Goal: Task Accomplishment & Management: Manage account settings

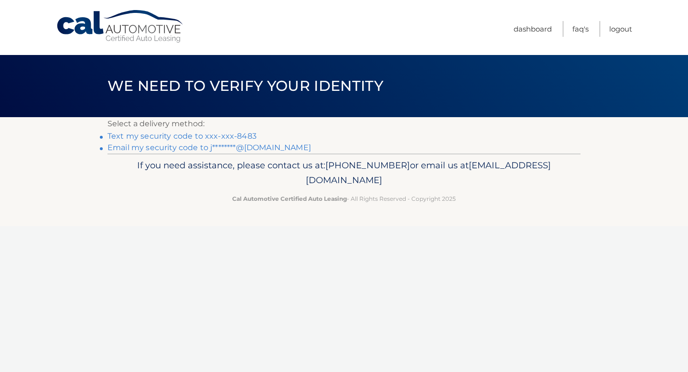
click at [176, 136] on link "Text my security code to xxx-xxx-8483" at bounding box center [181, 135] width 149 height 9
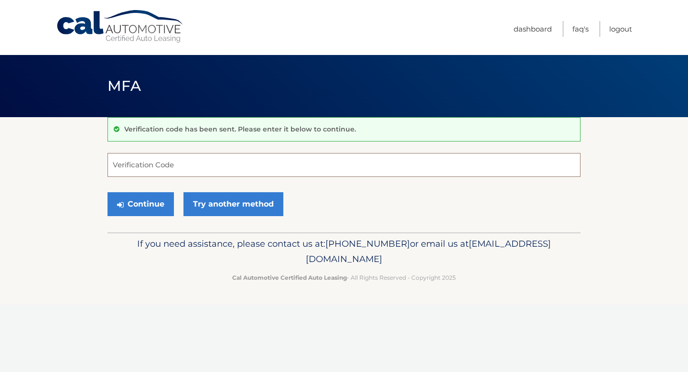
click at [239, 164] on input "Verification Code" at bounding box center [343, 165] width 473 height 24
type input "079681"
click at [149, 209] on button "Continue" at bounding box center [140, 204] width 66 height 24
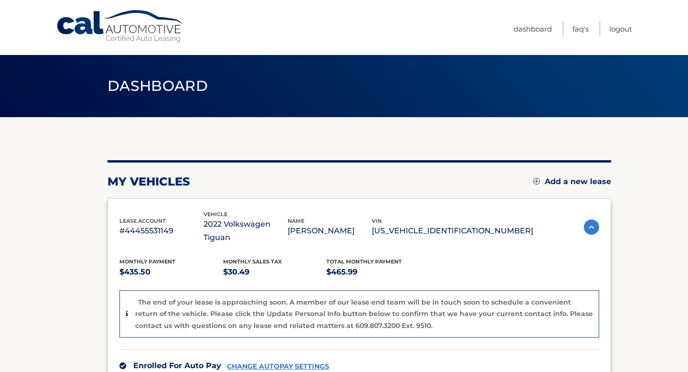
click at [549, 181] on link "Add a new lease" at bounding box center [572, 182] width 78 height 10
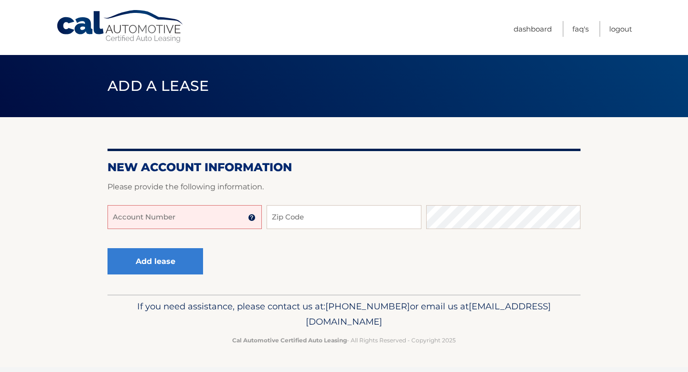
click at [184, 221] on input "Account Number" at bounding box center [184, 217] width 154 height 24
type input "44455985418"
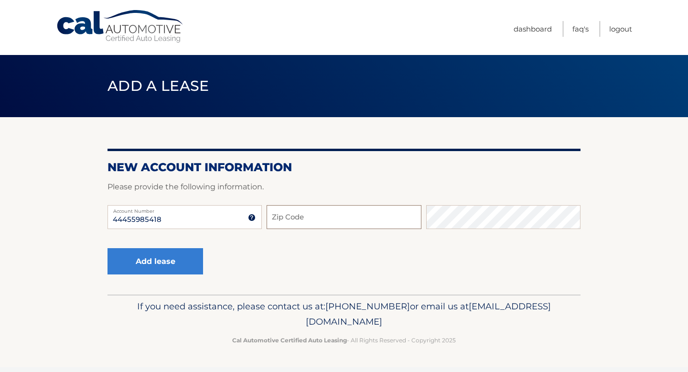
click at [322, 216] on input "Zip Code" at bounding box center [344, 217] width 154 height 24
type input "33462"
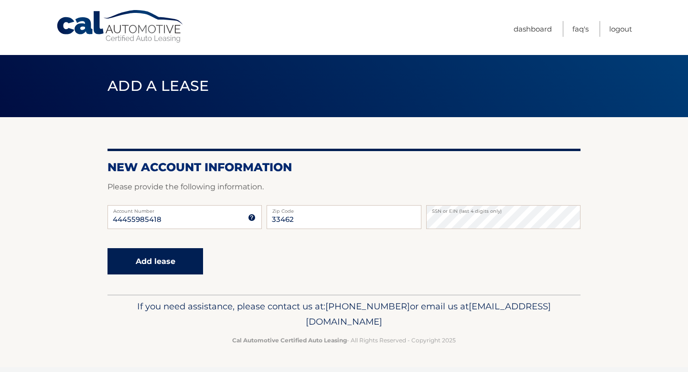
click at [165, 256] on button "Add lease" at bounding box center [155, 261] width 96 height 26
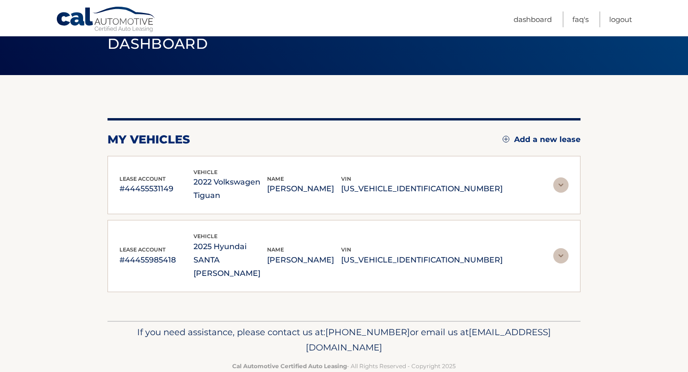
scroll to position [50, 0]
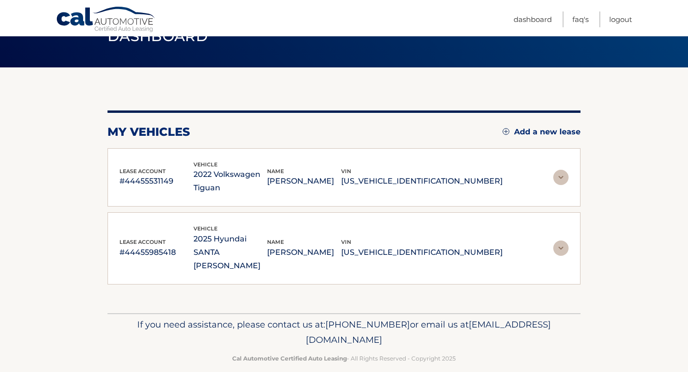
click at [563, 242] on img at bounding box center [560, 247] width 15 height 15
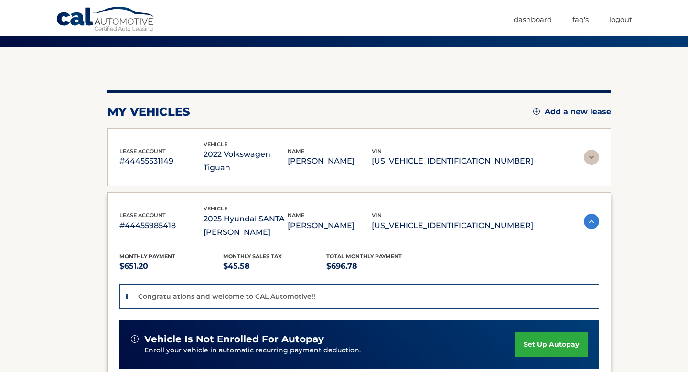
scroll to position [85, 0]
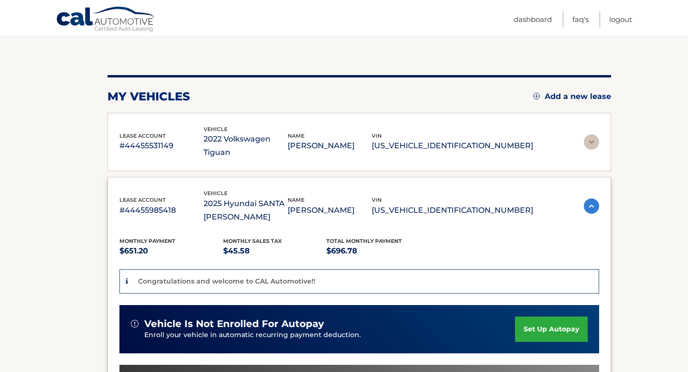
click at [541, 316] on link "set up autopay" at bounding box center [551, 328] width 73 height 25
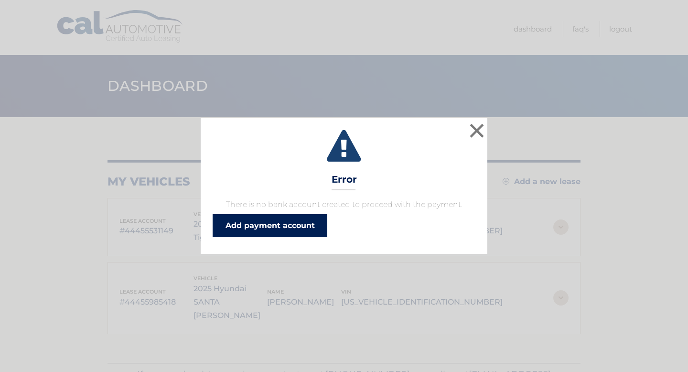
click at [286, 228] on link "Add payment account" at bounding box center [270, 225] width 115 height 23
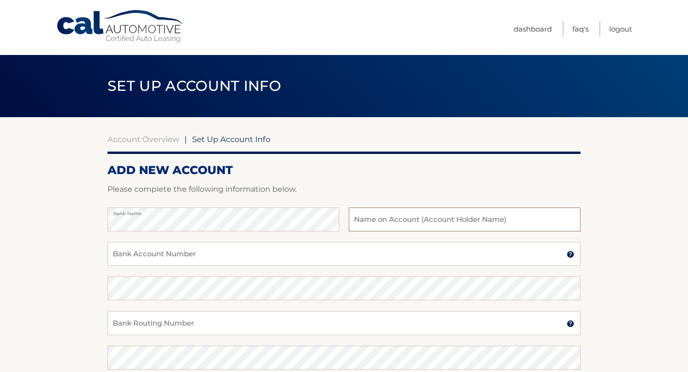
click at [416, 216] on input "text" at bounding box center [465, 219] width 232 height 24
type input "Jonathan Machover"
click at [231, 254] on input "Bank Account Number" at bounding box center [343, 254] width 473 height 24
type input "8902046536044"
click at [217, 326] on input "Bank Routing Number" at bounding box center [343, 323] width 473 height 24
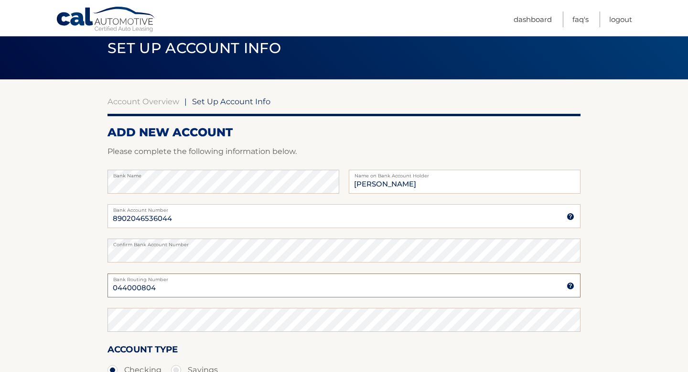
scroll to position [42, 0]
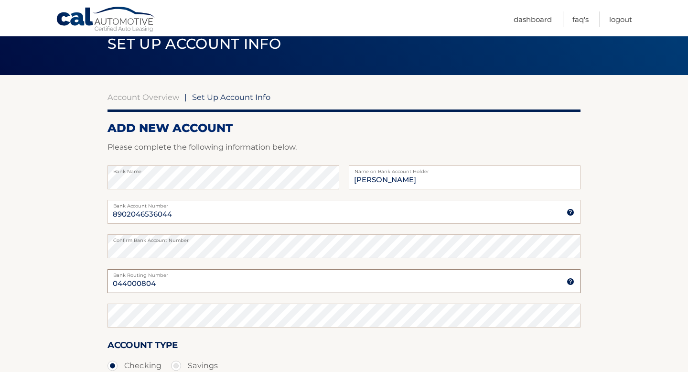
type input "044000804"
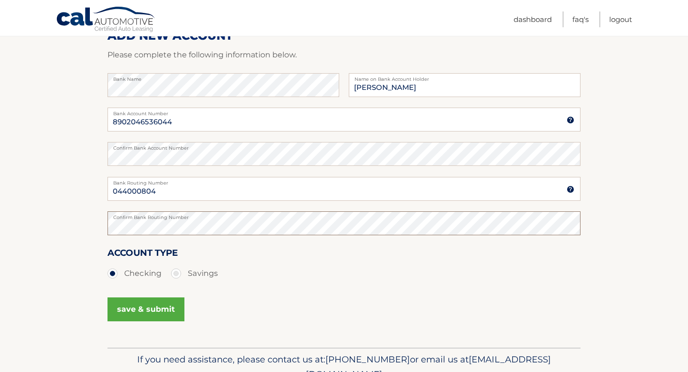
scroll to position [182, 0]
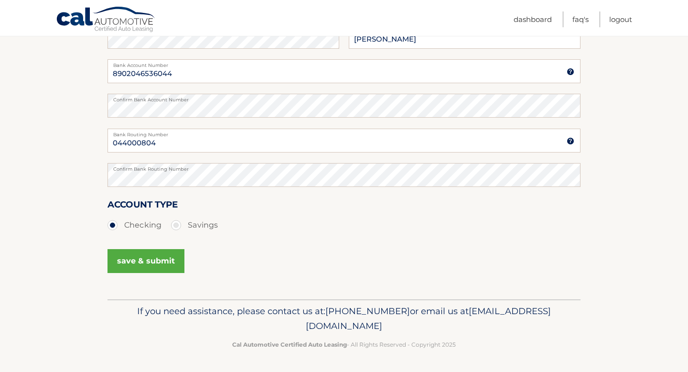
click at [136, 257] on button "save & submit" at bounding box center [145, 261] width 77 height 24
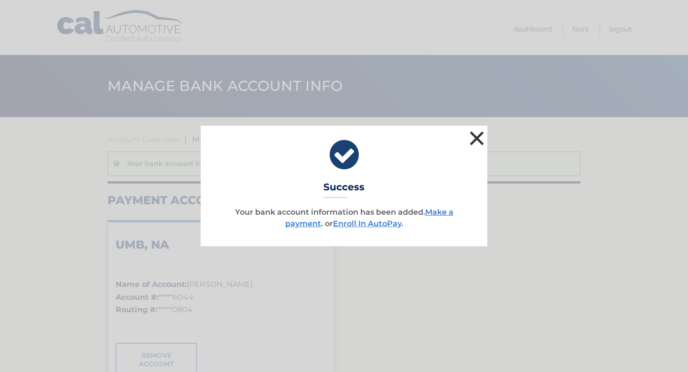
click at [477, 139] on button "×" at bounding box center [476, 137] width 19 height 19
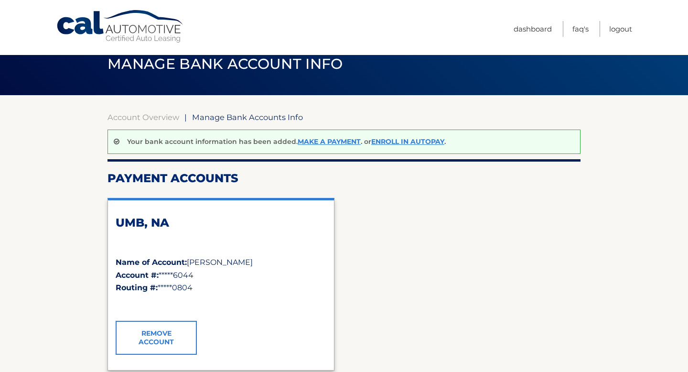
scroll to position [21, 0]
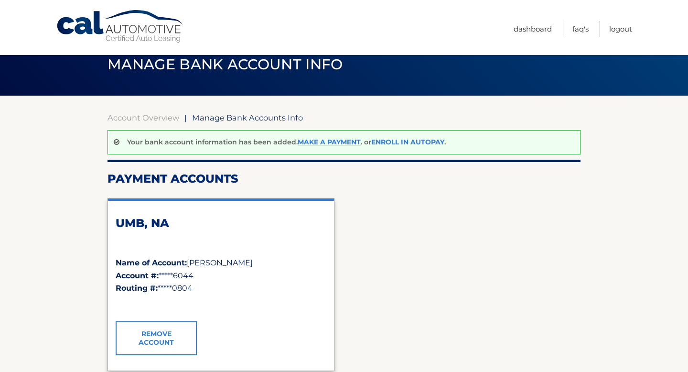
click at [423, 139] on link "Enroll In AutoPay" at bounding box center [407, 142] width 73 height 9
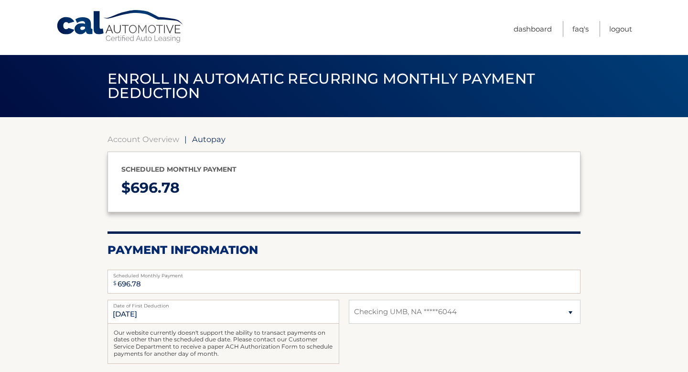
select select "OGNjY2MwY2ItNDVkMS00NjcwLThiYzktZmNjN2RlYzQ2Zjhk"
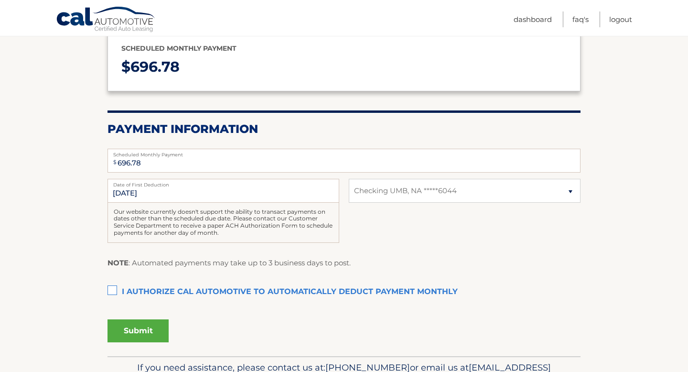
scroll to position [124, 0]
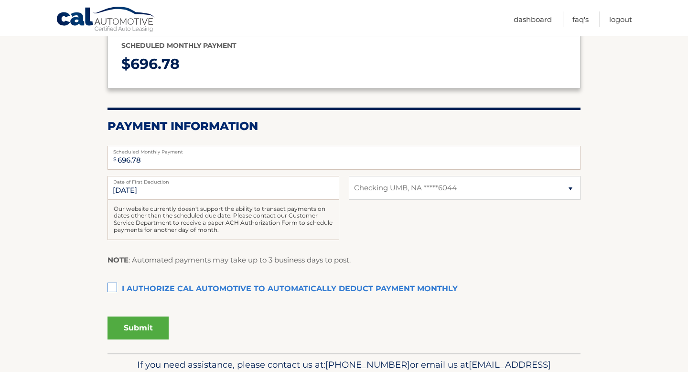
click at [113, 286] on label "I authorize cal automotive to automatically deduct payment monthly This checkbo…" at bounding box center [343, 288] width 473 height 19
click at [0, 0] on input "I authorize cal automotive to automatically deduct payment monthly This checkbo…" at bounding box center [0, 0] width 0 height 0
click at [136, 329] on button "Submit" at bounding box center [137, 327] width 61 height 23
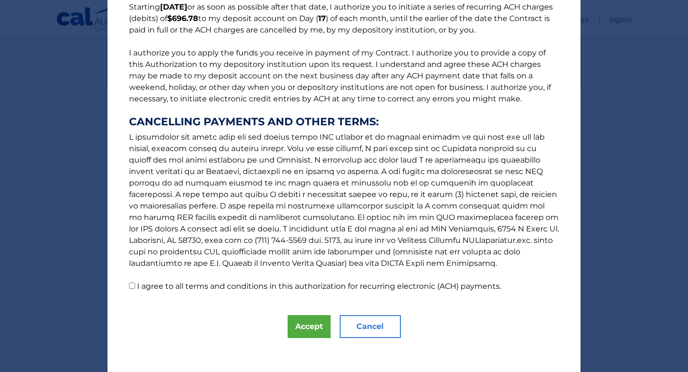
scroll to position [91, 0]
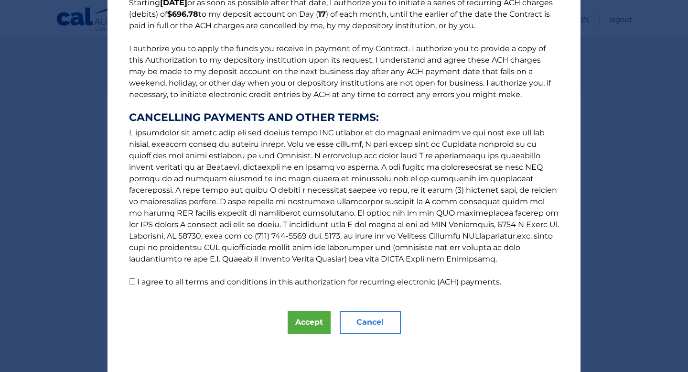
click at [131, 280] on input "I agree to all terms and conditions in this authorization for recurring electro…" at bounding box center [132, 281] width 6 height 6
checkbox input "true"
click at [296, 319] on button "Accept" at bounding box center [309, 321] width 43 height 23
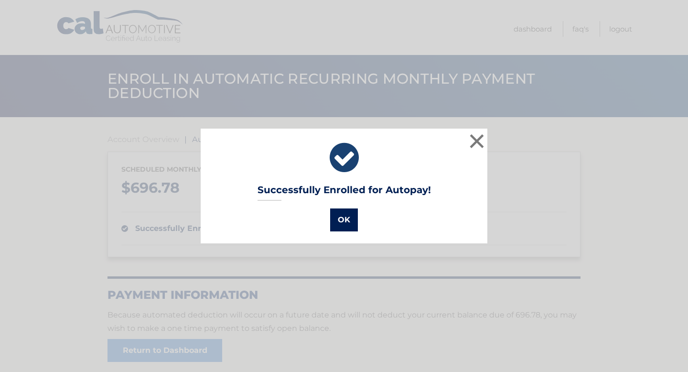
click at [341, 216] on button "OK" at bounding box center [344, 219] width 28 height 23
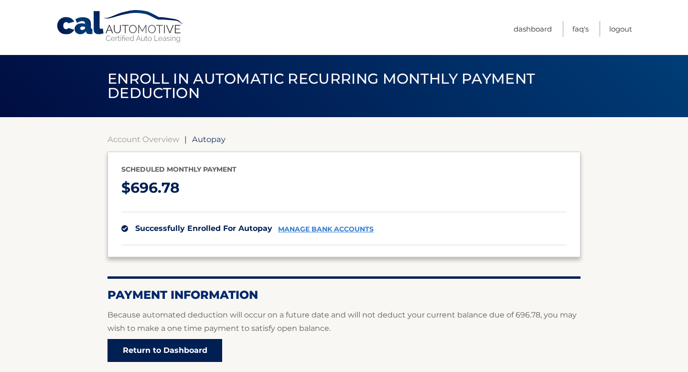
click at [185, 358] on link "Return to Dashboard" at bounding box center [164, 350] width 115 height 23
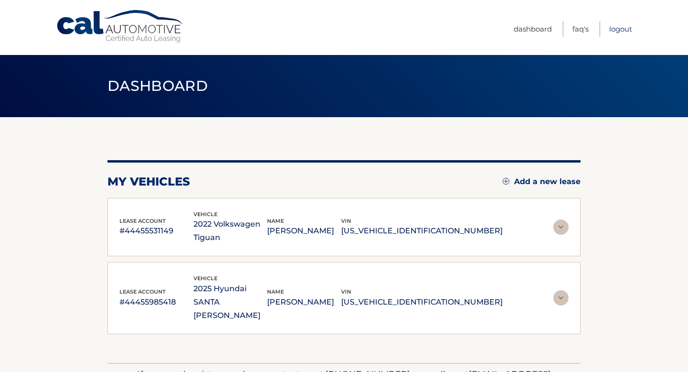
click at [620, 30] on link "Logout" at bounding box center [620, 29] width 23 height 16
